Goal: Task Accomplishment & Management: Manage account settings

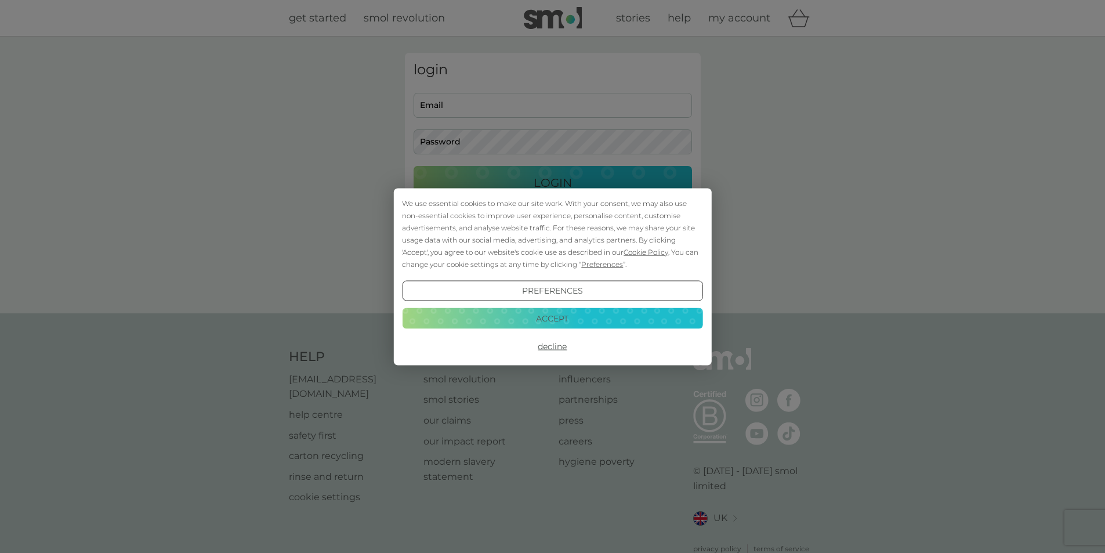
click at [567, 321] on button "Accept" at bounding box center [552, 318] width 300 height 21
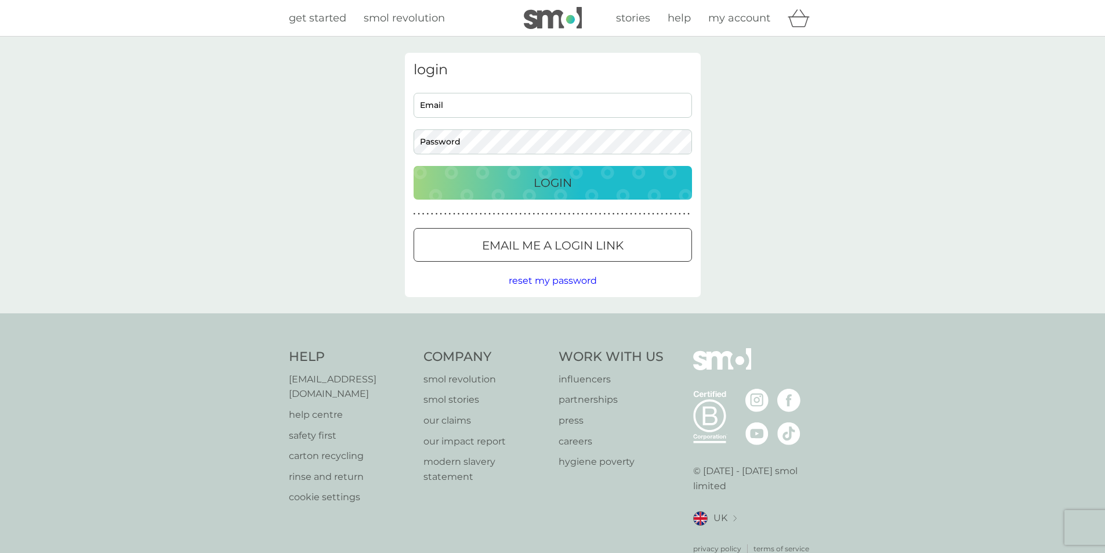
click at [437, 89] on div "login Email Password Login ● ● ● ● ● ● ● ● ● ● ● ● ● ● ● ● ● ● ● ● ● ● ● ● ● ● …" at bounding box center [553, 175] width 296 height 244
click at [433, 102] on input "Email" at bounding box center [553, 105] width 278 height 25
type input "[EMAIL_ADDRESS][DOMAIN_NAME]"
click at [414, 166] on button "Login" at bounding box center [553, 183] width 278 height 34
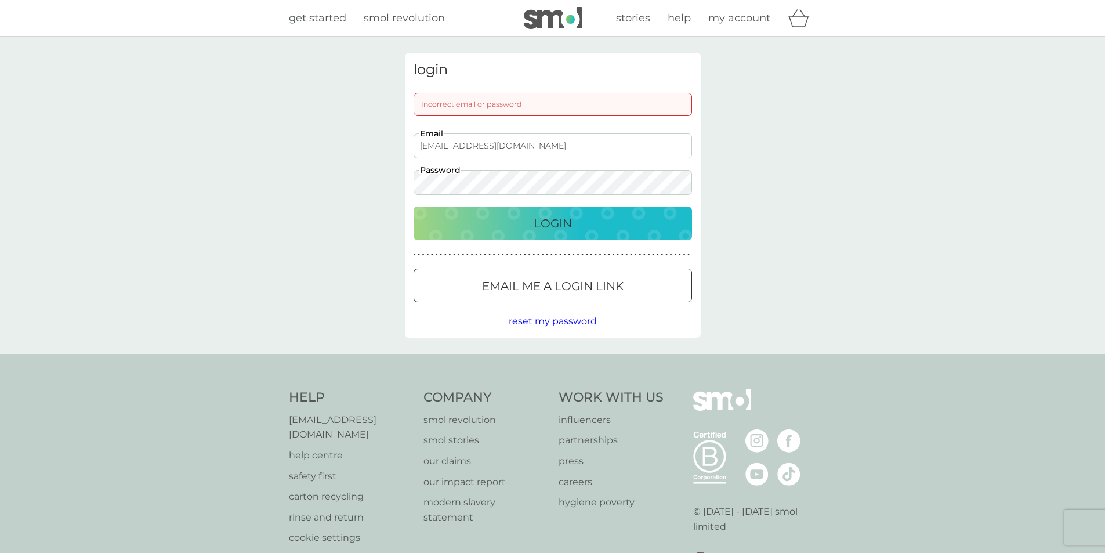
click at [414, 207] on button "Login" at bounding box center [553, 224] width 278 height 34
click at [538, 285] on div at bounding box center [538, 285] width 6 height 6
